Goal: Entertainment & Leisure: Consume media (video, audio)

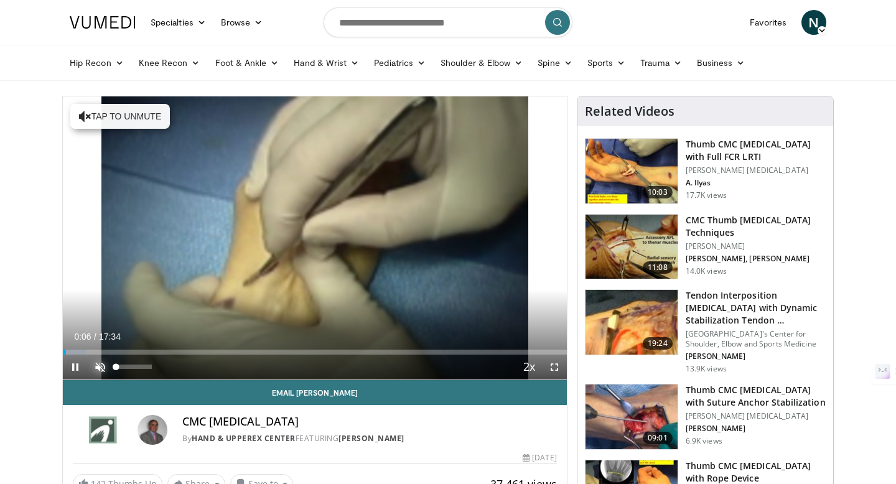
click at [99, 367] on span "Video Player" at bounding box center [100, 367] width 25 height 25
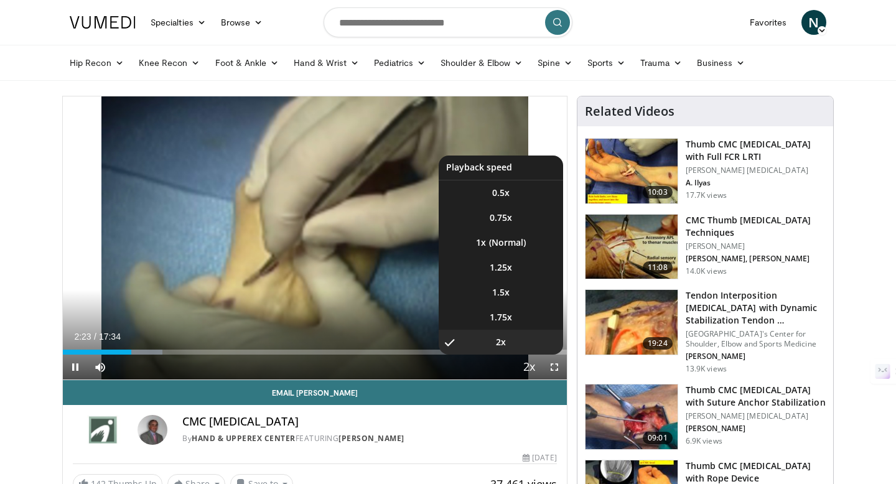
click at [530, 363] on span "Video Player" at bounding box center [529, 367] width 17 height 25
click at [510, 287] on li "1.5x" at bounding box center [501, 292] width 124 height 25
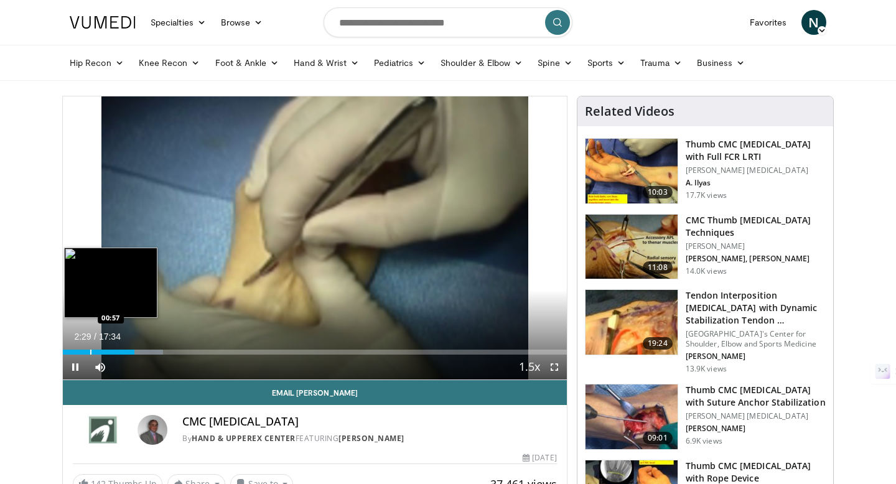
click at [90, 348] on div "Loaded : 19.92% 02:30 00:57" at bounding box center [315, 349] width 504 height 12
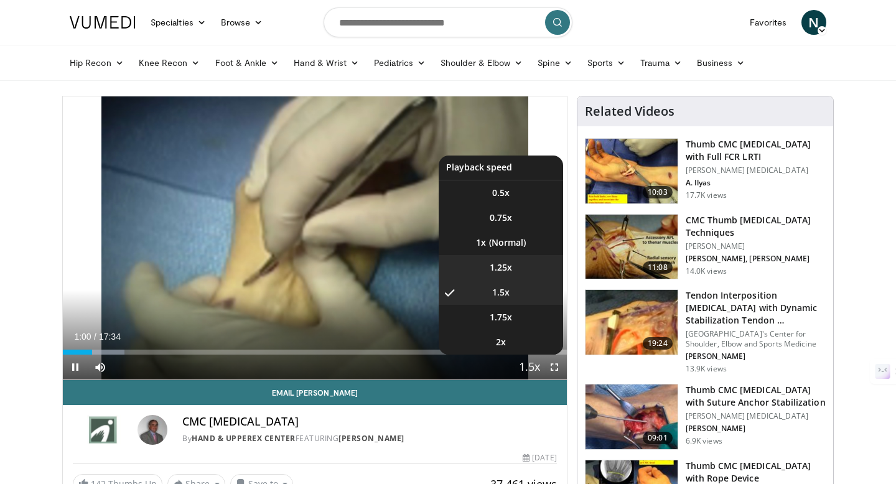
click at [502, 259] on li "1.25x" at bounding box center [501, 267] width 124 height 25
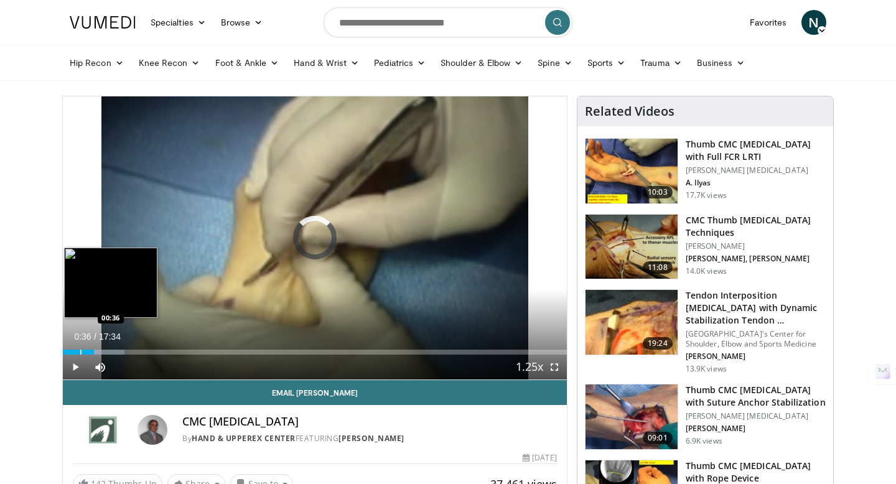
click at [80, 352] on div "Progress Bar" at bounding box center [80, 352] width 1 height 5
click at [73, 352] on div "Progress Bar" at bounding box center [73, 352] width 1 height 5
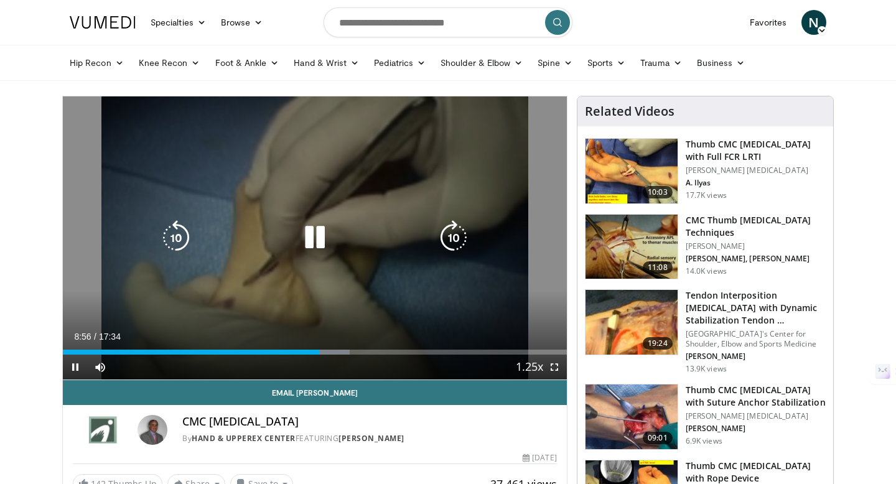
click at [327, 237] on icon "Video Player" at bounding box center [315, 237] width 35 height 35
click at [330, 233] on icon "Video Player" at bounding box center [315, 237] width 35 height 35
click at [322, 238] on icon "Video Player" at bounding box center [315, 237] width 35 height 35
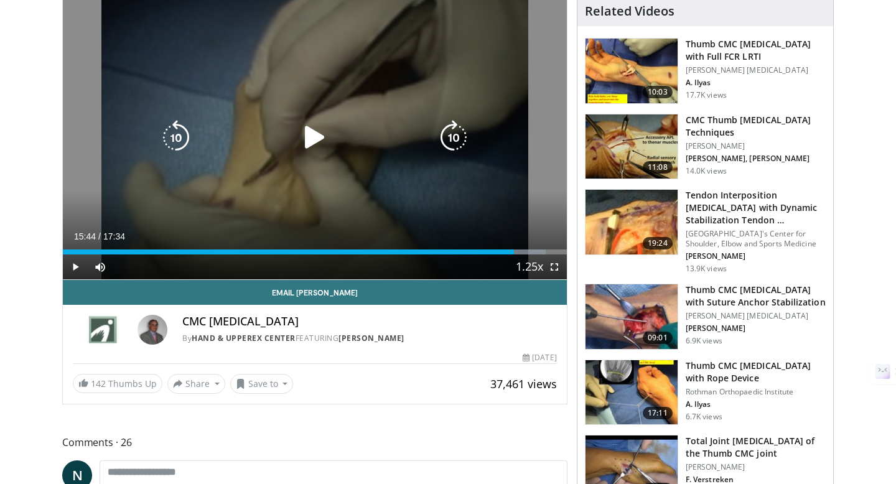
scroll to position [110, 0]
